Goal: Transaction & Acquisition: Purchase product/service

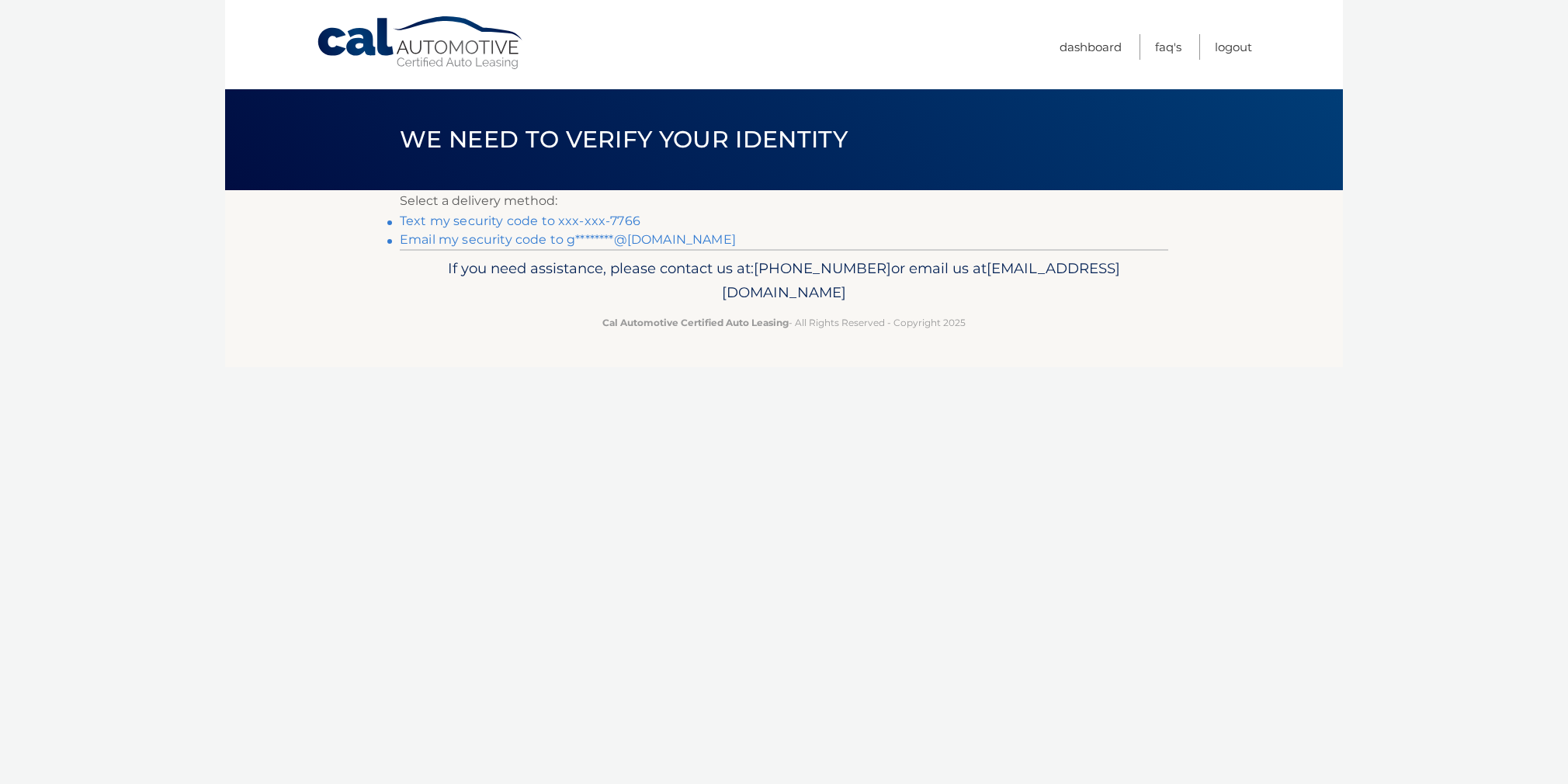
click at [591, 218] on link "Text my security code to xxx-xxx-7766" at bounding box center [521, 221] width 241 height 14
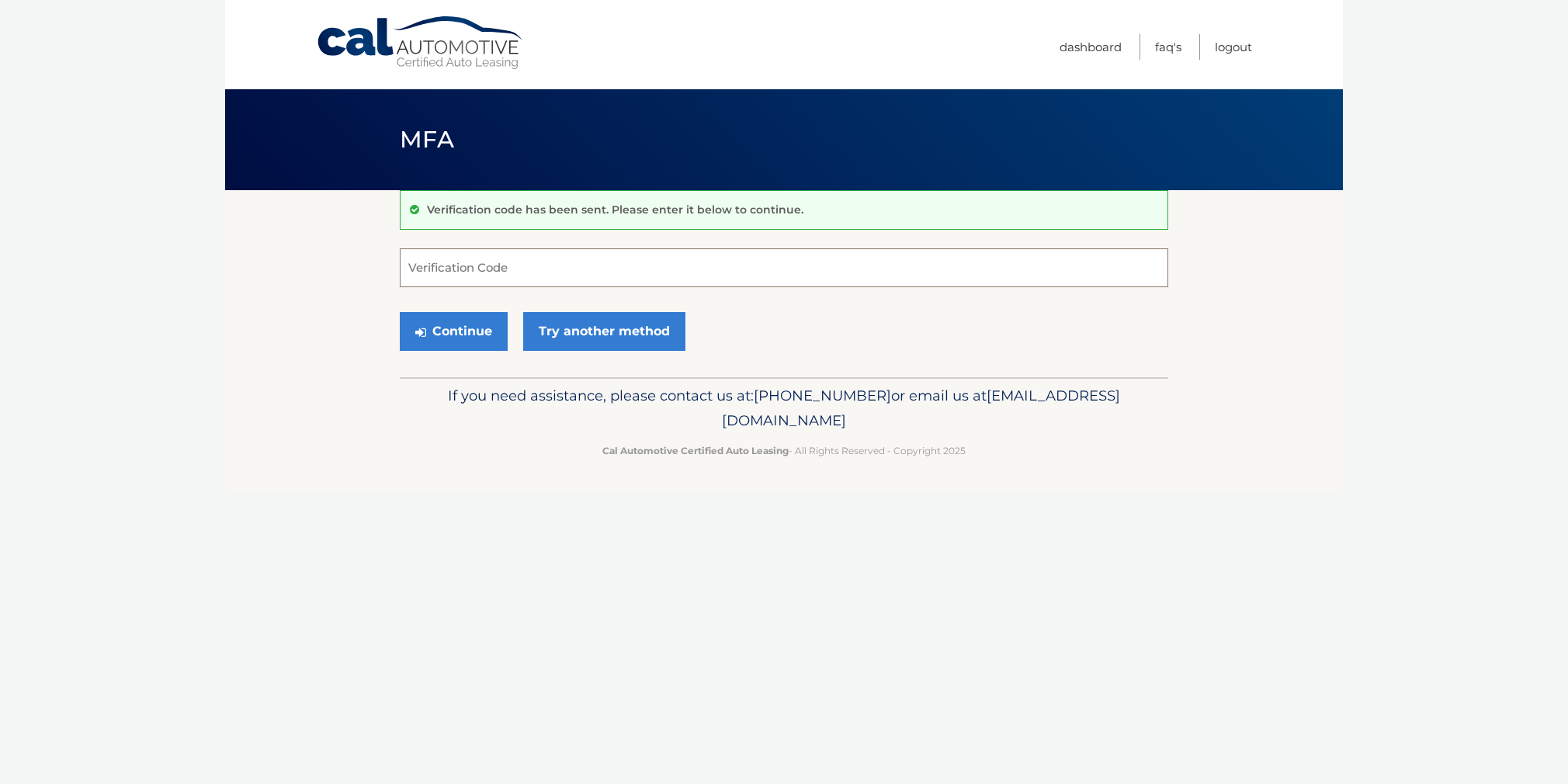
click at [565, 267] on input "Verification Code" at bounding box center [784, 267] width 769 height 39
type input "986258"
click at [451, 333] on button "Continue" at bounding box center [454, 331] width 108 height 39
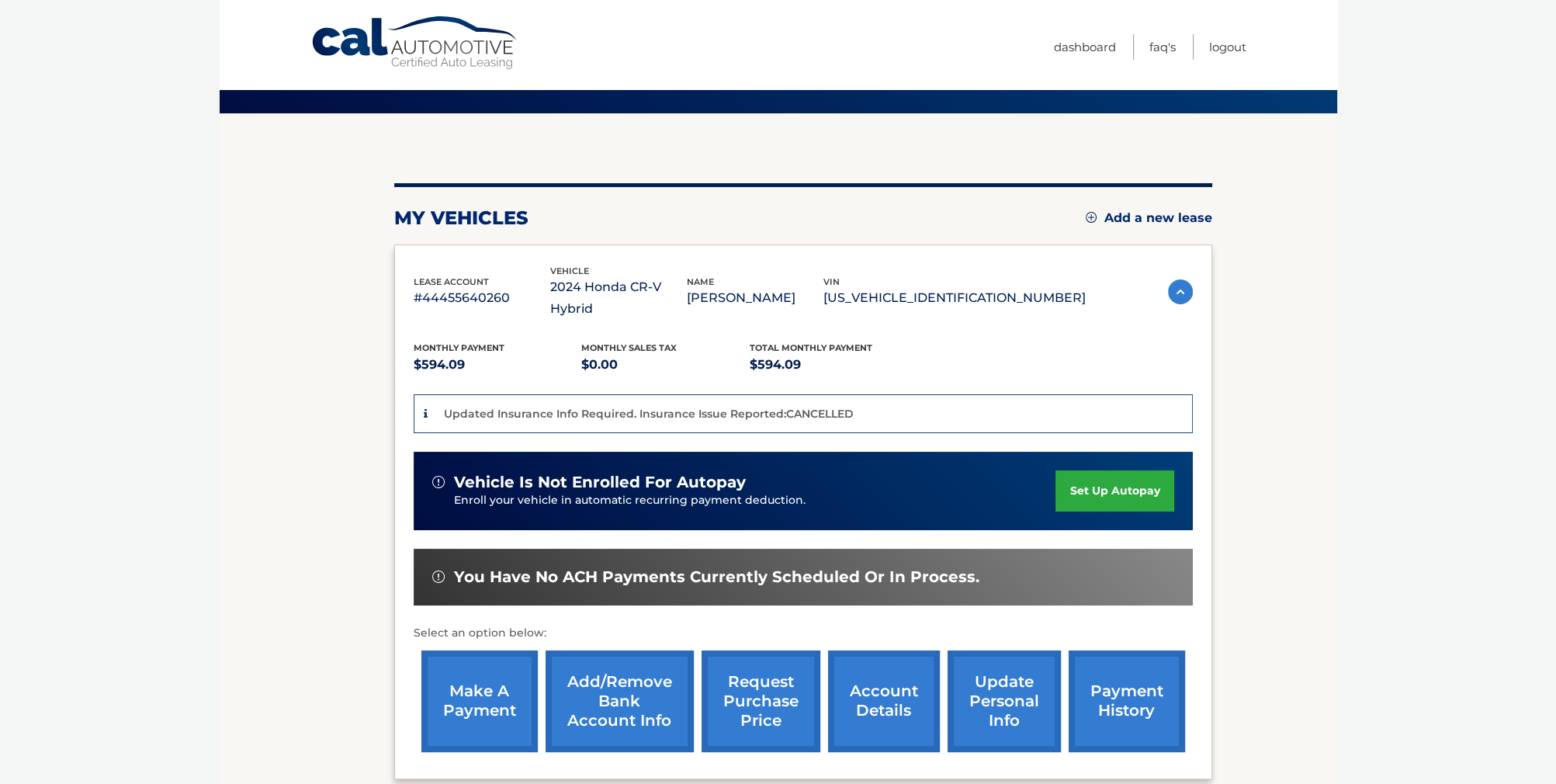
scroll to position [78, 0]
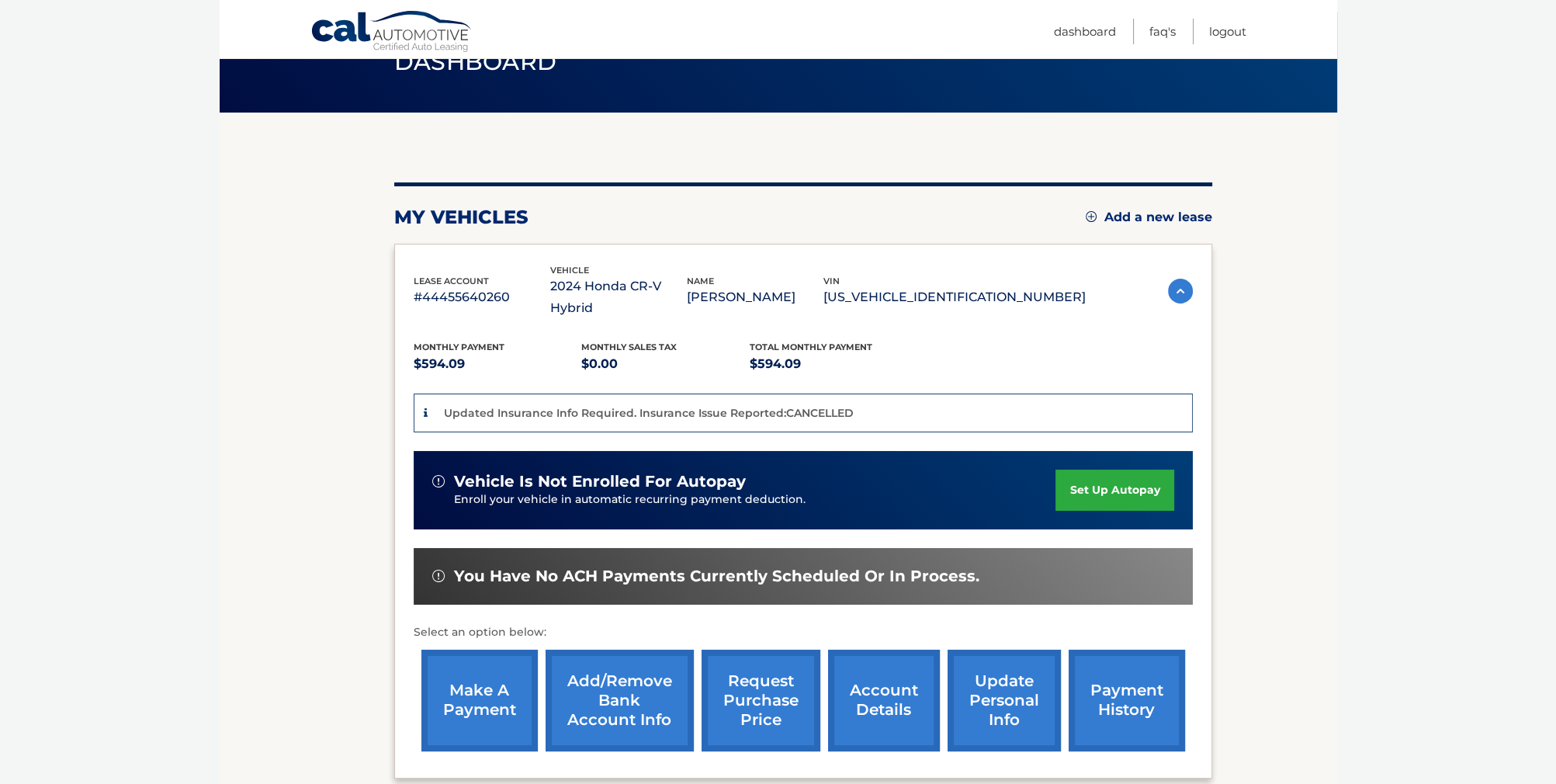
click at [496, 670] on link "make a payment" at bounding box center [480, 700] width 116 height 102
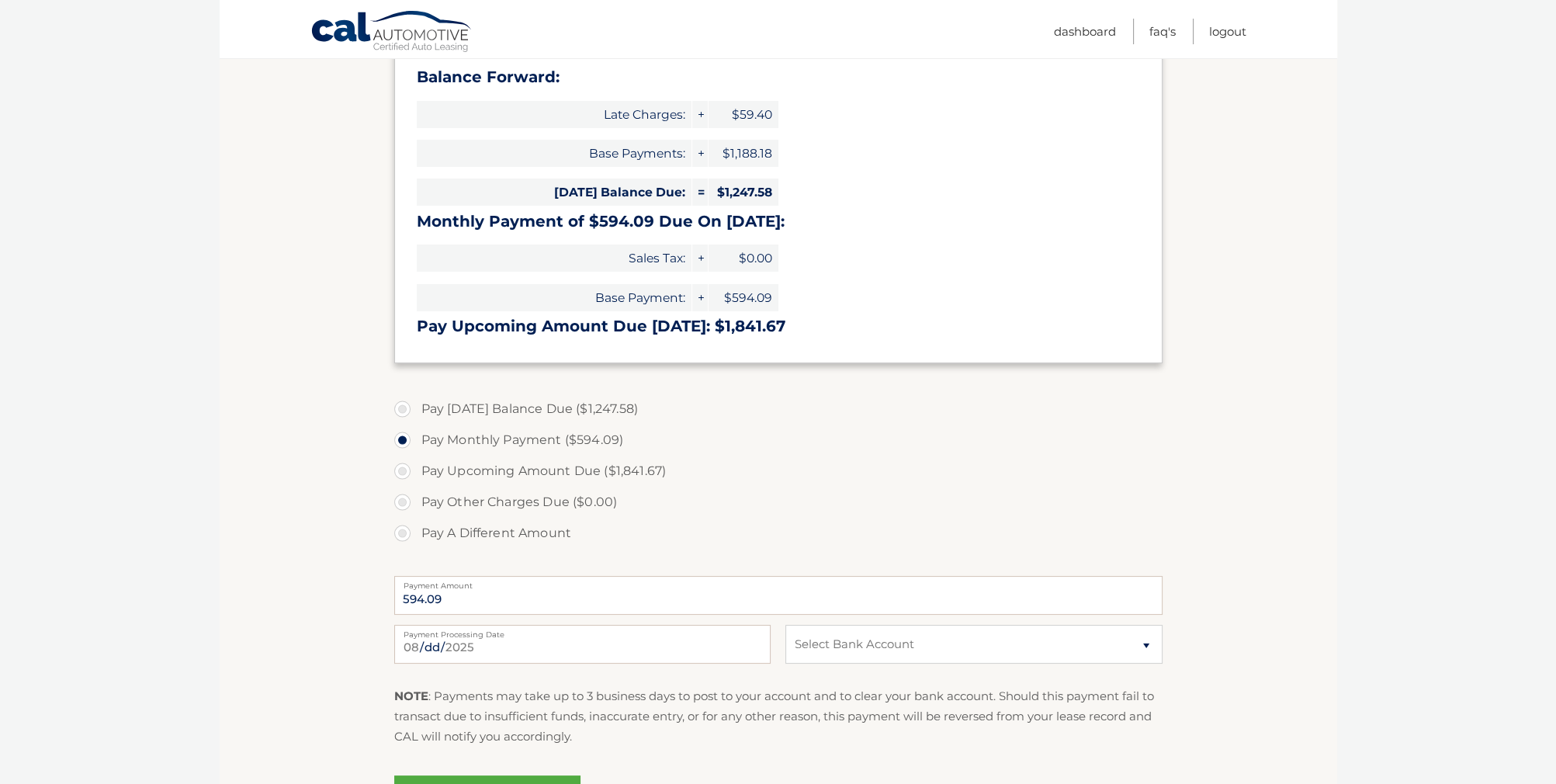
scroll to position [233, 0]
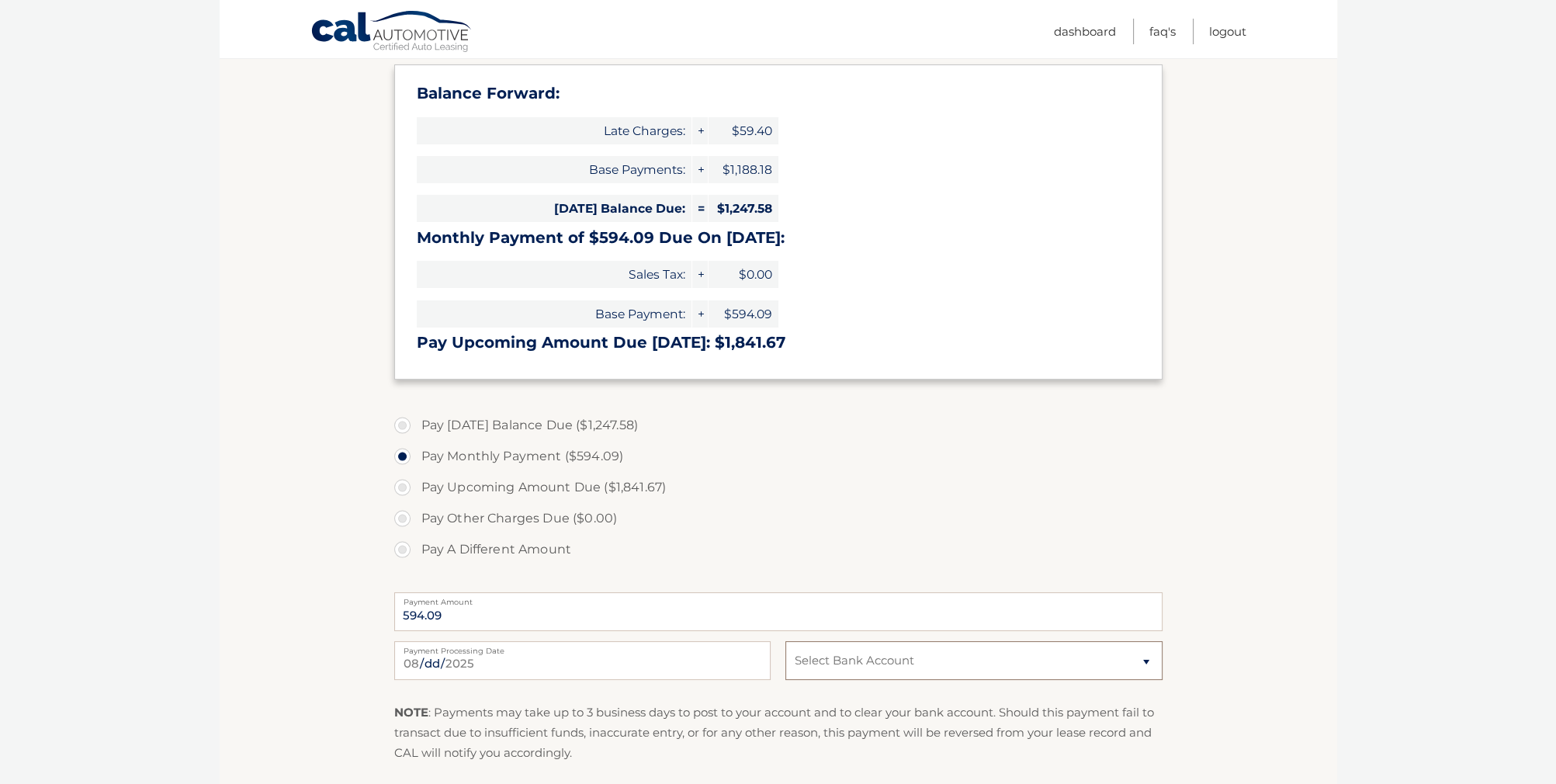
click at [869, 668] on select "Select Bank Account Checking BANK OF AMERICA N.A. *****2180 Checking UMB, NA **…" at bounding box center [974, 660] width 377 height 39
select select "YzRkOTUzNmUtZmU2Zi00YWRlLWFmZjktODU2ZDJhMzRmZjE5"
click at [786, 641] on select "Select Bank Account Checking BANK OF AMERICA N.A. *****2180 Checking UMB, NA **…" at bounding box center [974, 660] width 377 height 39
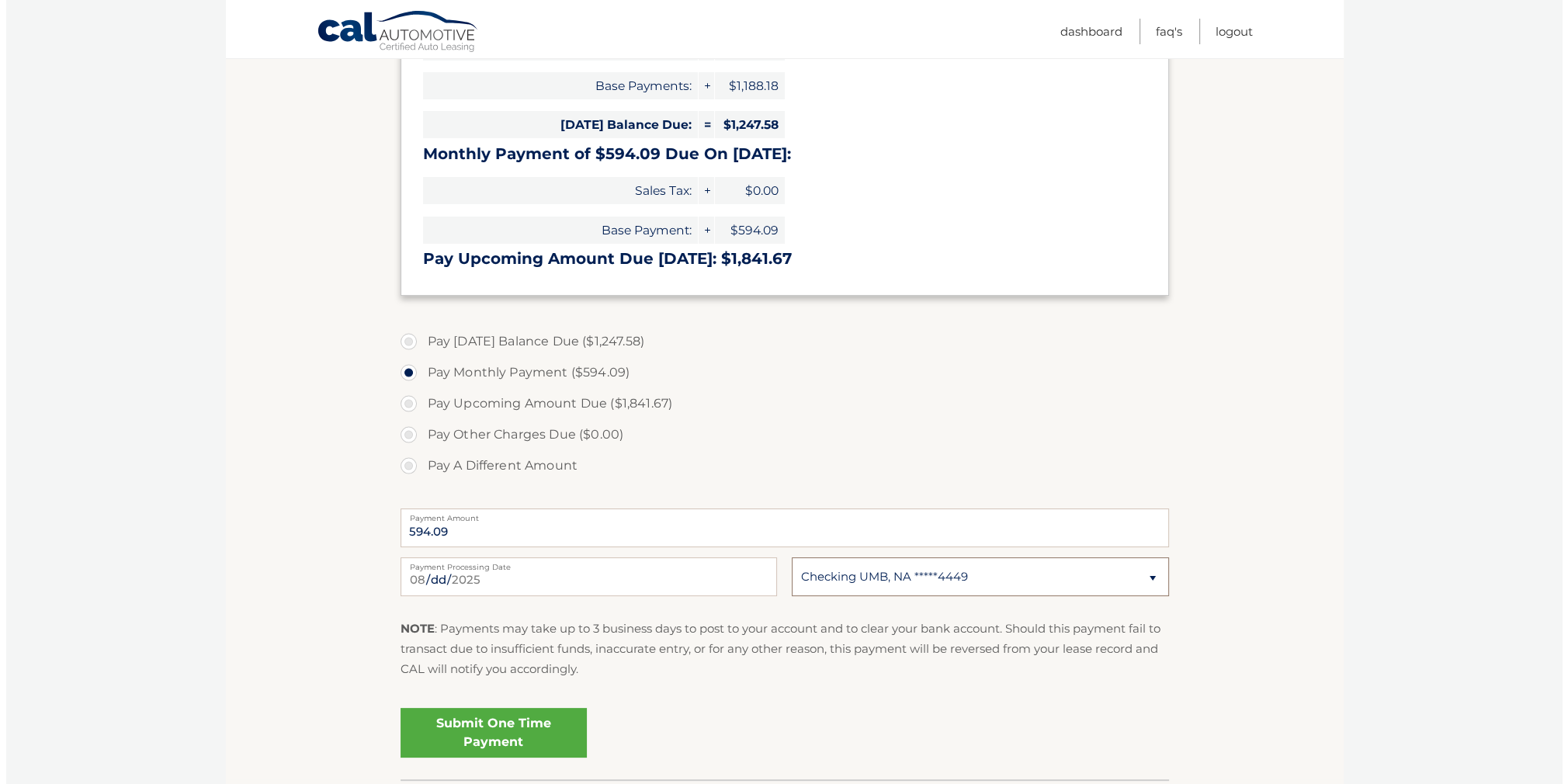
scroll to position [388, 0]
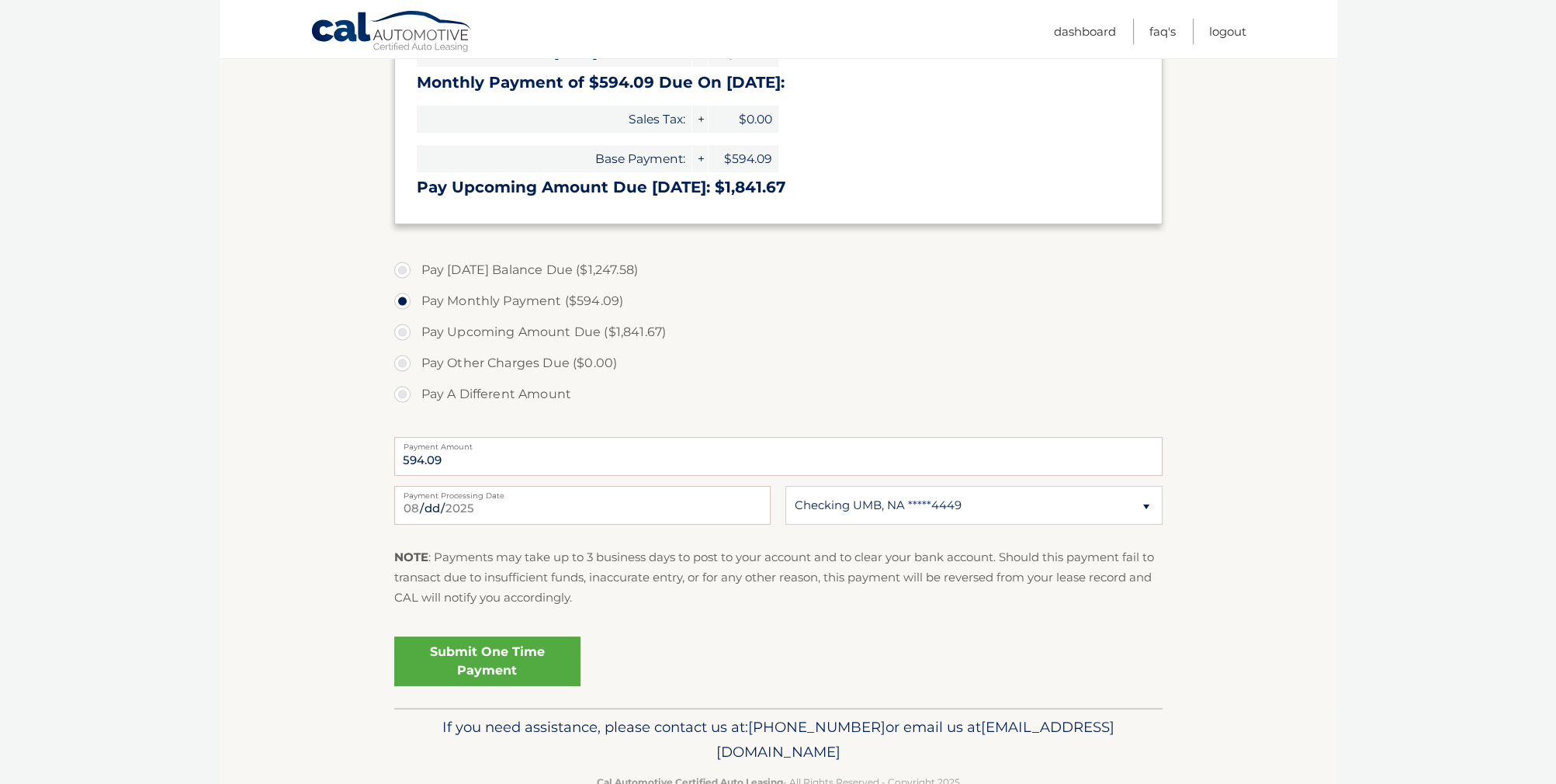
click at [516, 668] on link "Submit One Time Payment" at bounding box center [488, 661] width 186 height 50
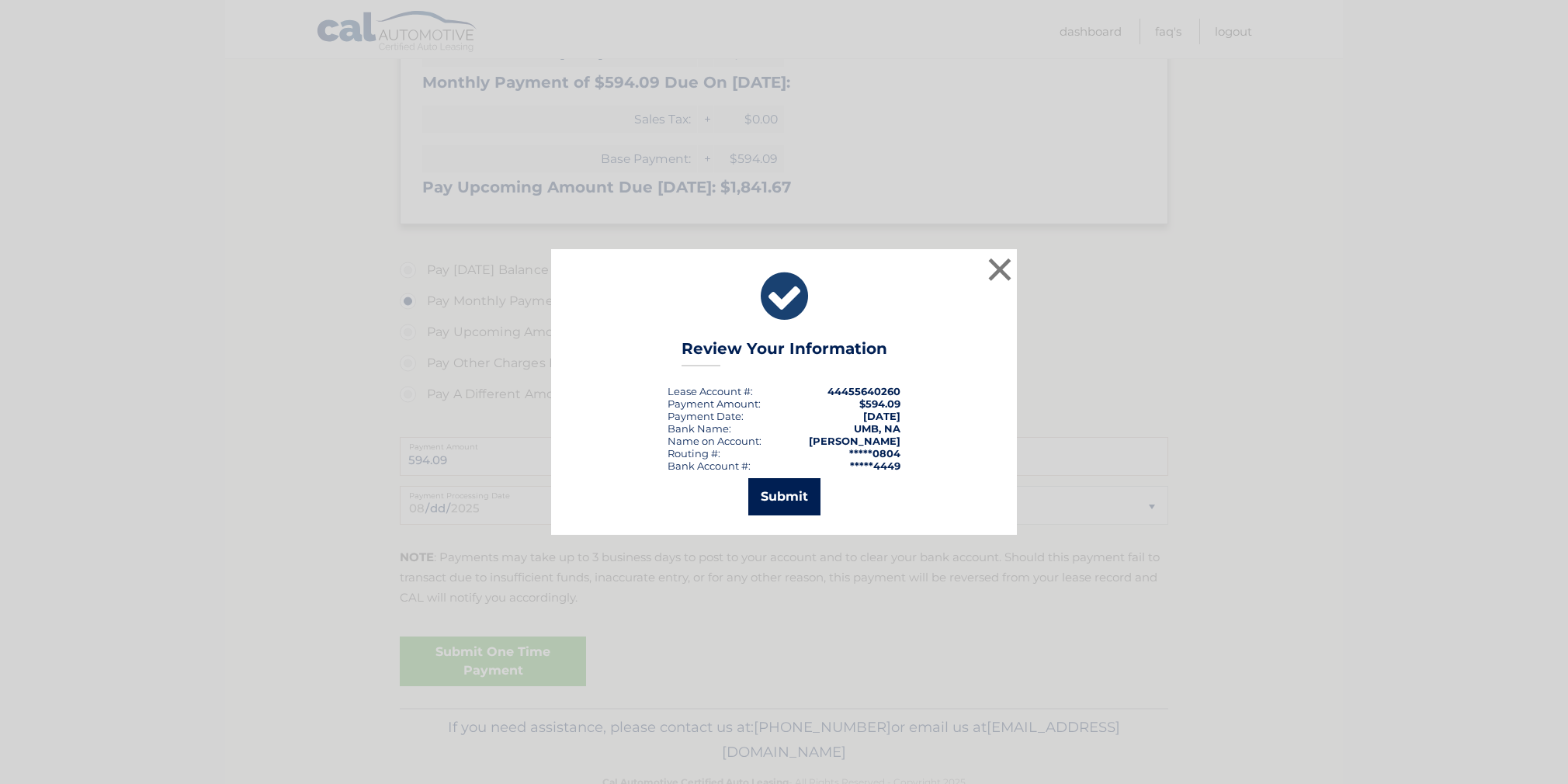
click at [770, 502] on button "Submit" at bounding box center [784, 496] width 72 height 37
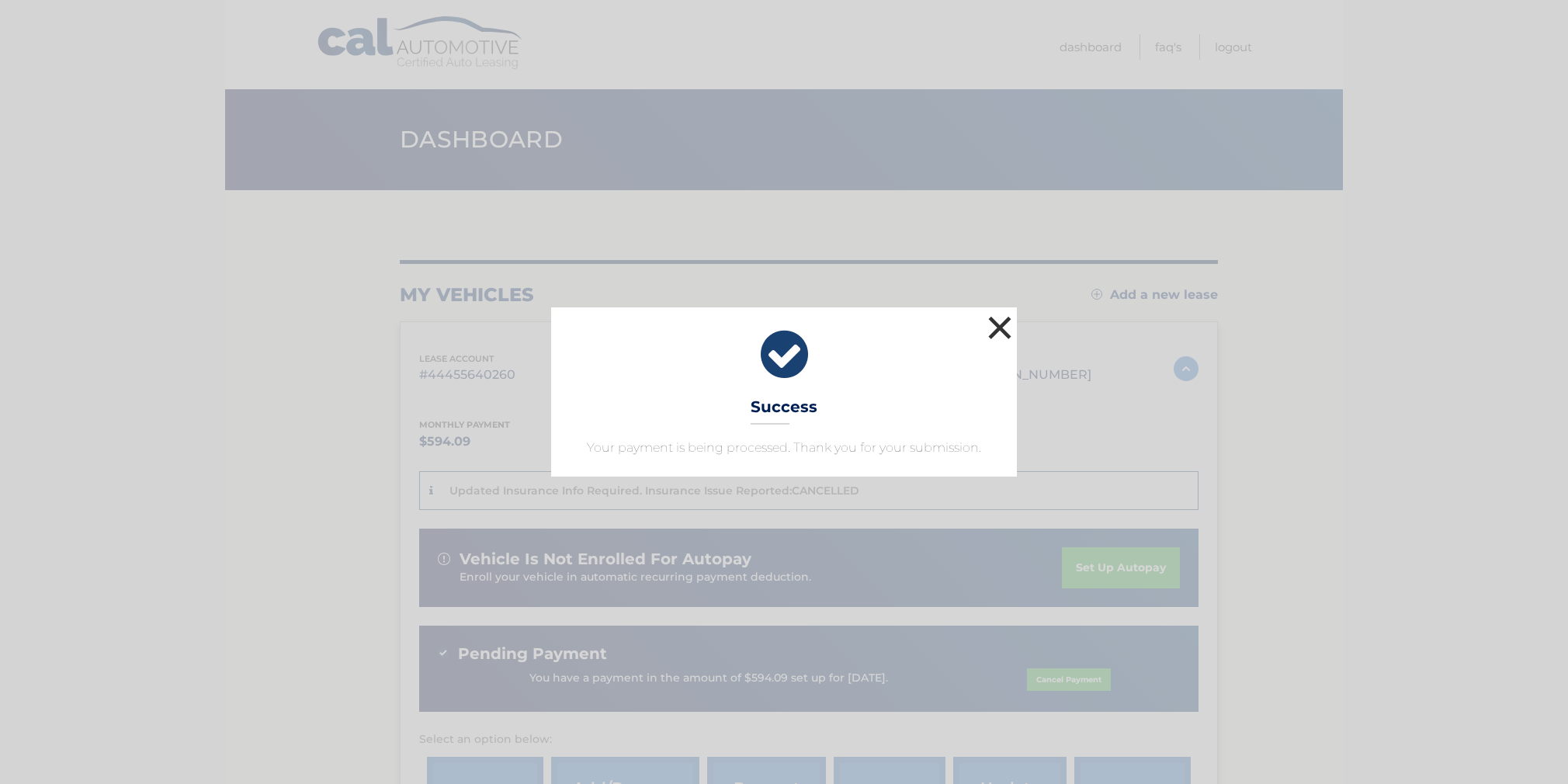
click at [994, 330] on button "×" at bounding box center [999, 327] width 31 height 31
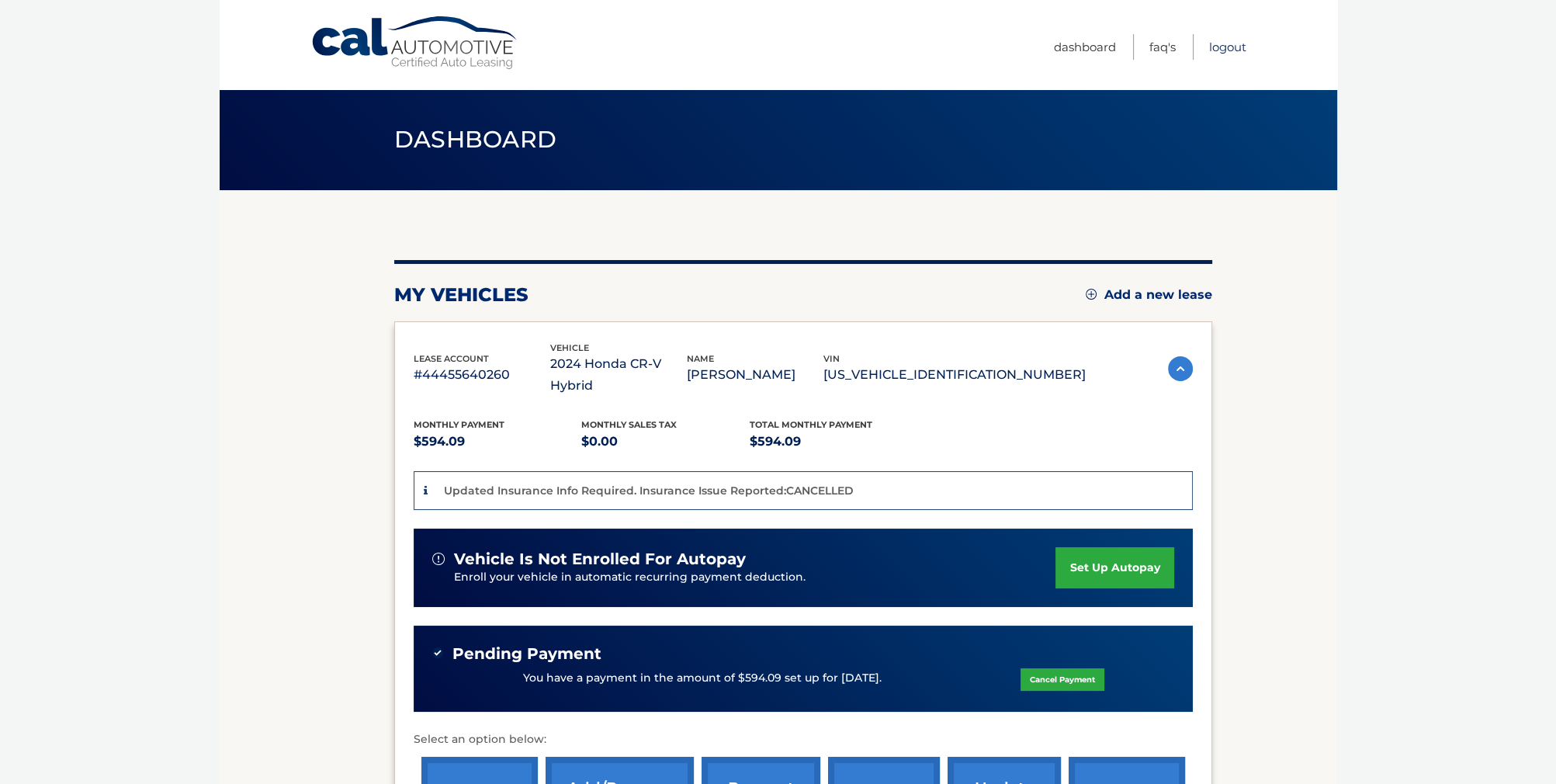
click at [1227, 48] on link "Logout" at bounding box center [1227, 47] width 37 height 26
